Goal: Find contact information: Find contact information

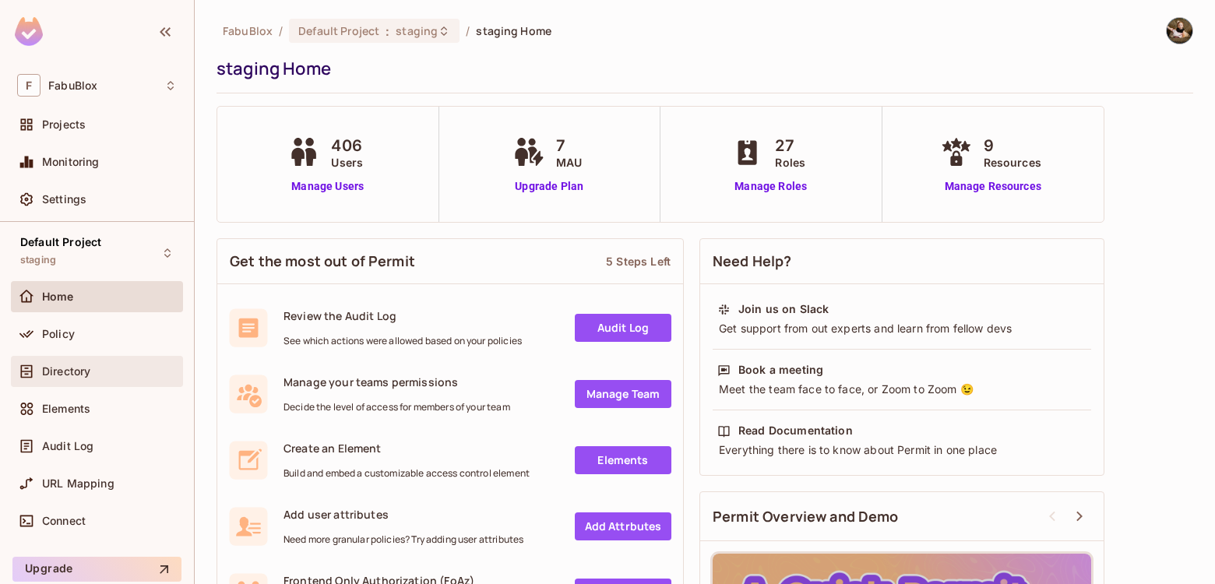
click at [108, 362] on div "Directory" at bounding box center [97, 371] width 160 height 19
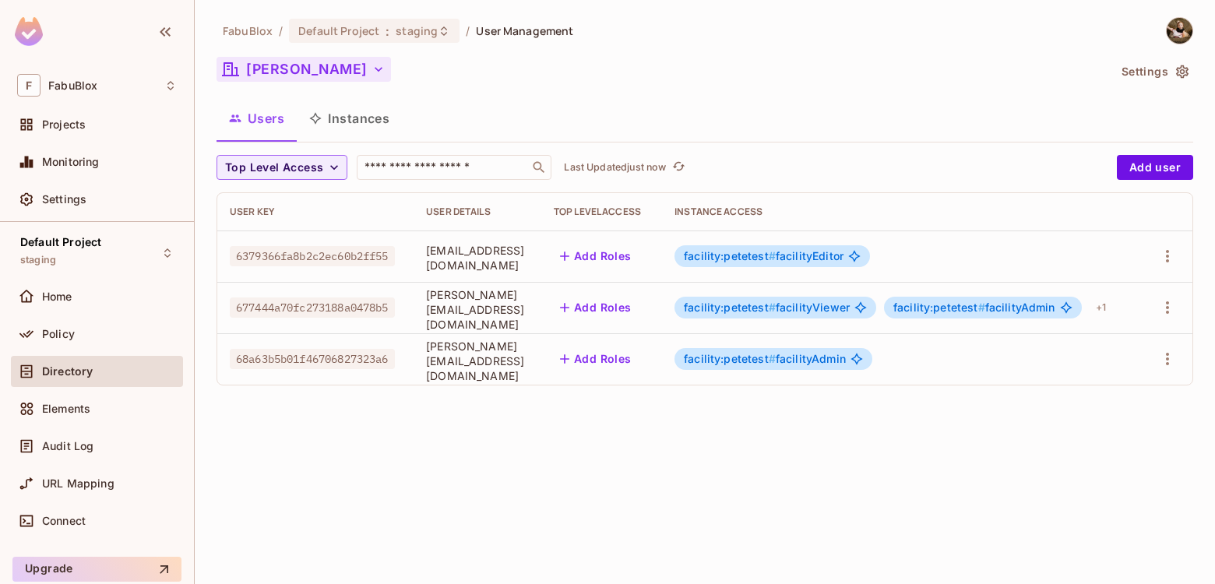
click at [371, 65] on icon "button" at bounding box center [379, 70] width 16 height 16
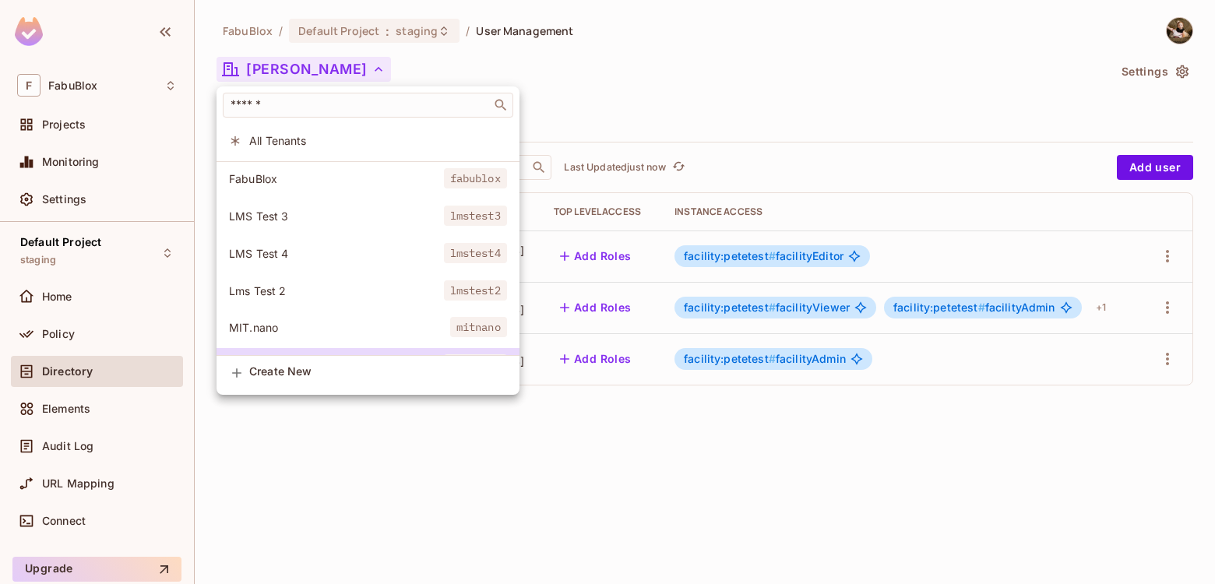
click at [259, 30] on div at bounding box center [607, 292] width 1215 height 584
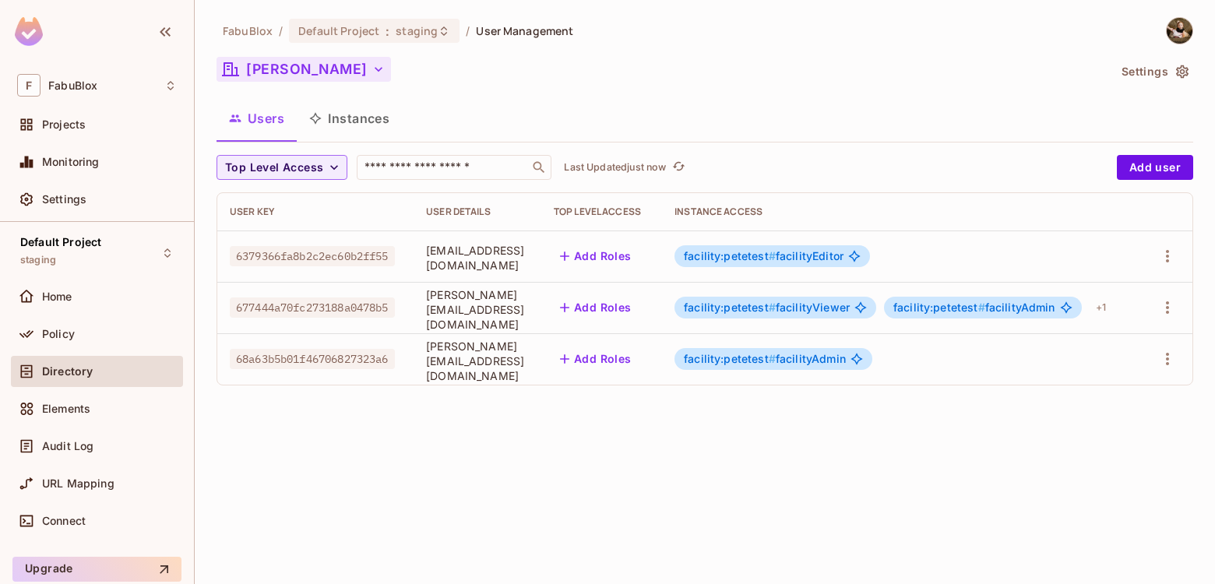
click at [264, 37] on div "​ All Tenants FabuBlox fabublox LMS Test 3 lmstest3 LMS Test 4 lmstest4 Lms Tes…" at bounding box center [607, 292] width 1215 height 584
click at [345, 20] on div "Default Project : staging" at bounding box center [374, 31] width 171 height 24
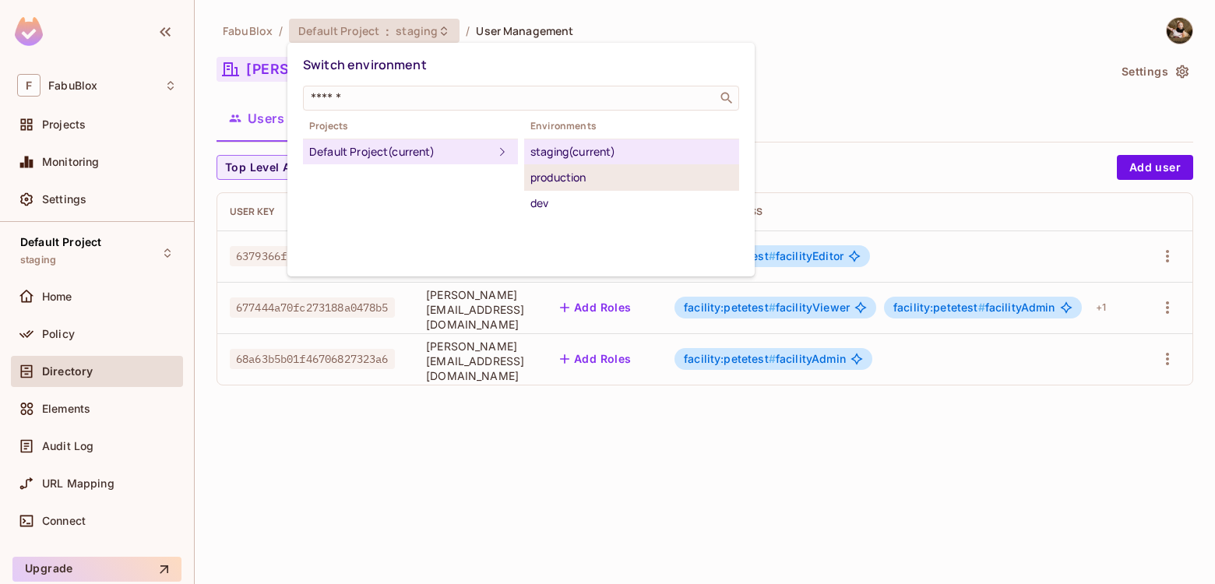
click at [559, 178] on div "production" at bounding box center [631, 177] width 203 height 19
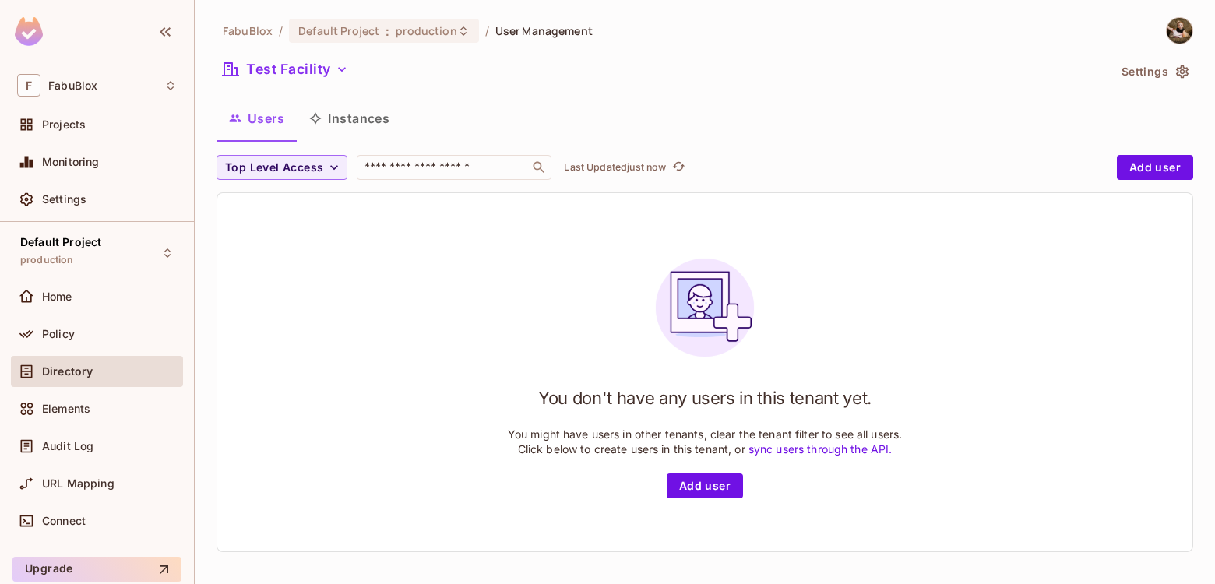
click at [317, 84] on div "Test Facility" at bounding box center [662, 72] width 891 height 30
click at [317, 72] on button "Test Facility" at bounding box center [286, 69] width 138 height 25
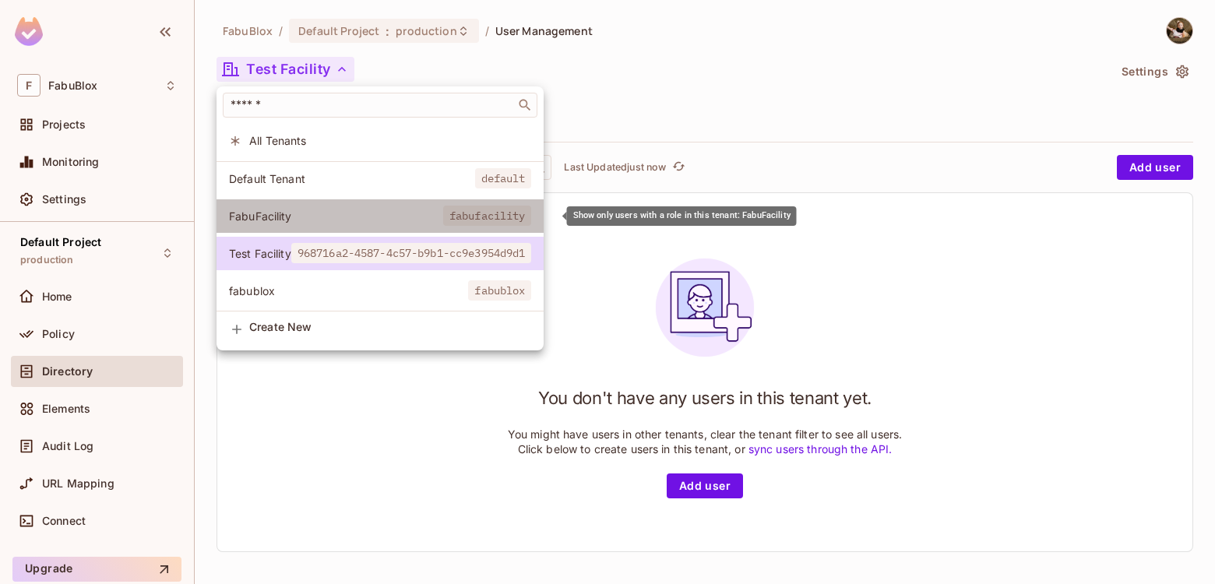
click at [404, 217] on span "FabuFacility" at bounding box center [336, 216] width 214 height 15
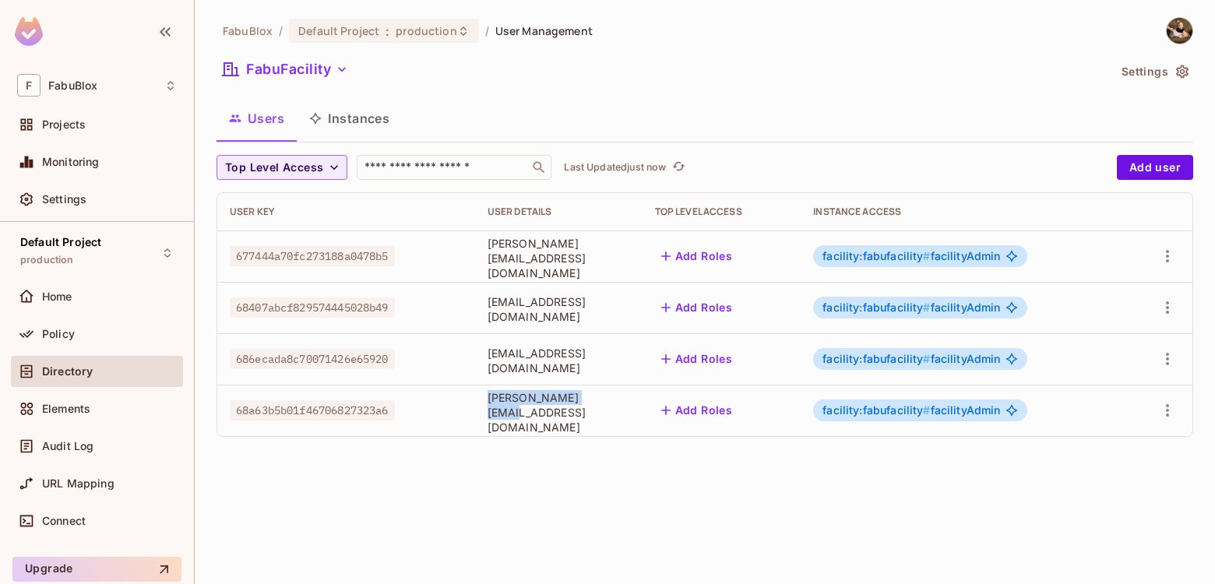
drag, startPoint x: 613, startPoint y: 419, endPoint x: 484, endPoint y: 414, distance: 128.6
click at [484, 414] on td "[PERSON_NAME][EMAIL_ADDRESS][DOMAIN_NAME]" at bounding box center [558, 410] width 167 height 51
copy span "[PERSON_NAME][EMAIL_ADDRESS][DOMAIN_NAME]"
click at [636, 71] on div "FabuFacility" at bounding box center [662, 72] width 891 height 30
